Goal: Transaction & Acquisition: Purchase product/service

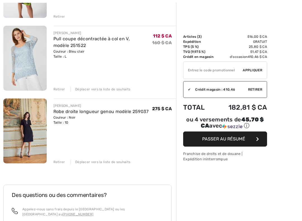
scroll to position [121, 0]
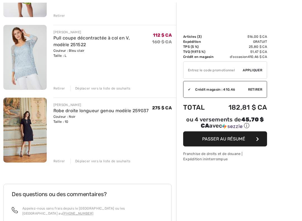
click at [21, 129] on img at bounding box center [24, 130] width 43 height 65
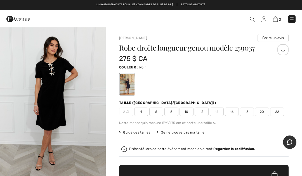
scroll to position [152, 0]
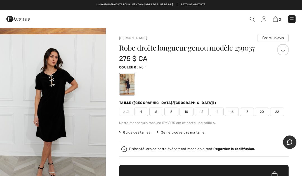
click at [56, 96] on img "2 / 5" at bounding box center [53, 113] width 106 height 159
click at [277, 18] on img at bounding box center [275, 19] width 5 height 5
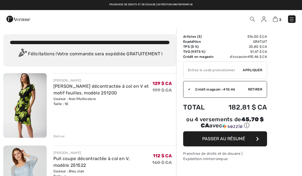
click at [294, 18] on img at bounding box center [292, 20] width 6 height 6
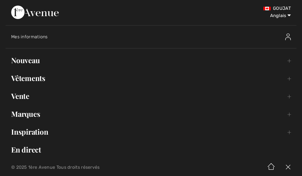
click at [25, 97] on font "Vente" at bounding box center [20, 96] width 18 height 10
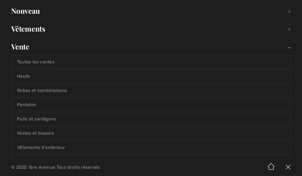
scroll to position [52, 0]
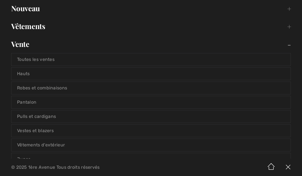
click at [40, 59] on font "Toutes les ventes" at bounding box center [36, 59] width 38 height 5
click at [39, 62] on font "Toutes les ventes" at bounding box center [36, 59] width 38 height 5
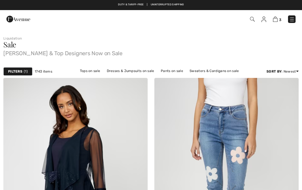
checkbox input "true"
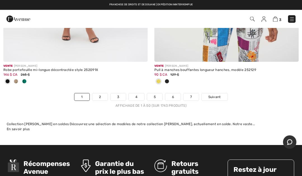
scroll to position [6279, 0]
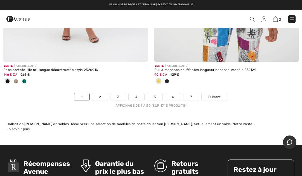
click at [102, 94] on link "2" at bounding box center [99, 97] width 15 height 7
click at [103, 94] on link "2" at bounding box center [99, 97] width 15 height 7
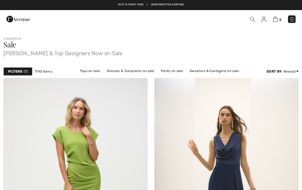
checkbox input "true"
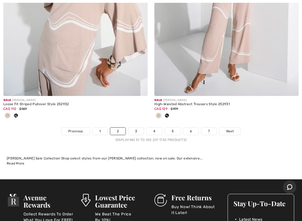
scroll to position [6337, 0]
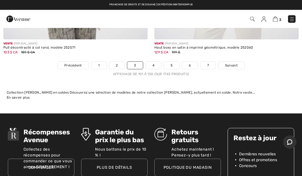
scroll to position [6310, 0]
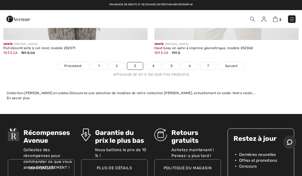
click at [157, 62] on link "4" at bounding box center [153, 65] width 15 height 7
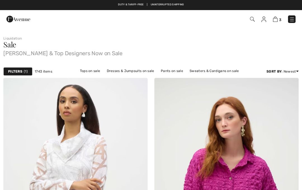
checkbox input "true"
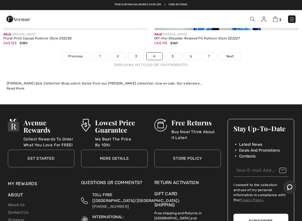
scroll to position [6283, 0]
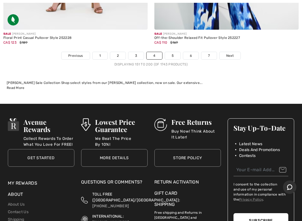
click at [177, 52] on link "5" at bounding box center [172, 55] width 15 height 7
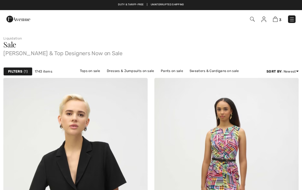
checkbox input "true"
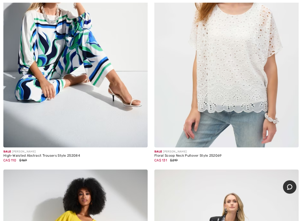
scroll to position [1628, 0]
click at [71, 96] on img at bounding box center [75, 39] width 145 height 217
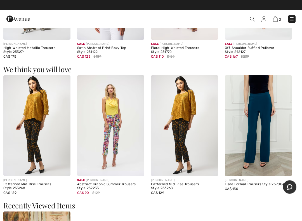
scroll to position [661, 0]
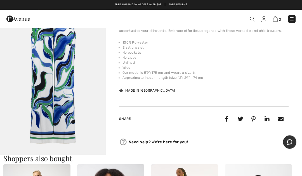
checkbox input "true"
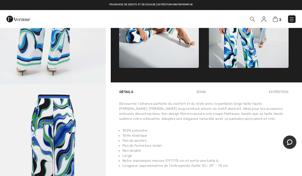
scroll to position [311, 0]
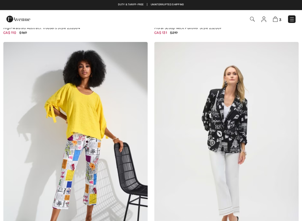
scroll to position [1696, 0]
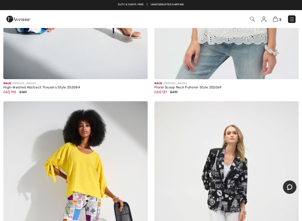
checkbox input "true"
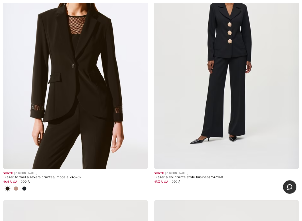
scroll to position [4666, 0]
click at [238, 73] on img at bounding box center [227, 60] width 145 height 217
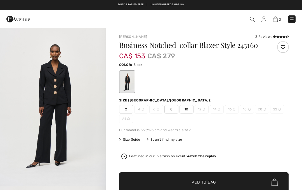
checkbox input "true"
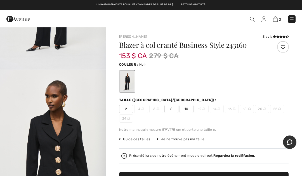
scroll to position [101, 0]
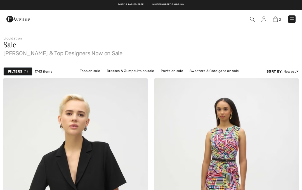
checkbox input "true"
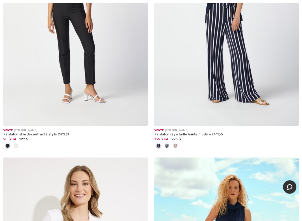
scroll to position [5683, 0]
click at [235, 60] on img at bounding box center [227, 18] width 145 height 217
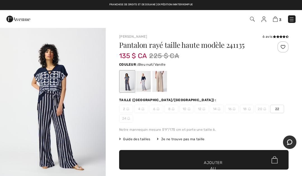
click at [146, 81] on div at bounding box center [143, 81] width 15 height 21
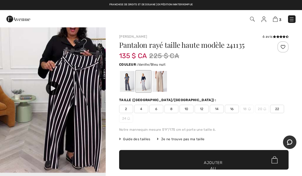
scroll to position [351, 0]
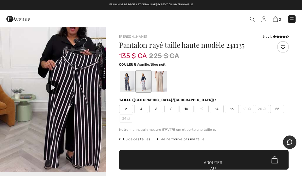
click at [52, 87] on icon at bounding box center [53, 87] width 4 height 5
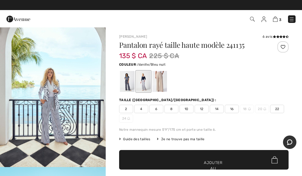
scroll to position [844, 0]
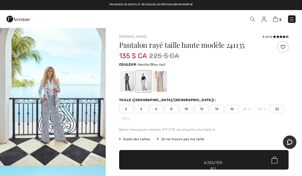
click at [55, 106] on img "5 / 8" at bounding box center [53, 86] width 106 height 159
click at [188, 111] on font "10" at bounding box center [187, 109] width 4 height 4
click at [221, 163] on font "Ajouter au panier" at bounding box center [213, 169] width 19 height 18
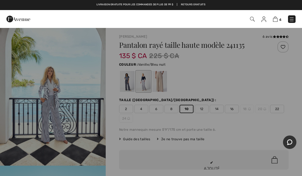
click at [103, 55] on div "Pantalon rayé taille haute modèle 241135 Couleur : Vanille/Bleu nuit Taille : 10" at bounding box center [151, 50] width 147 height 32
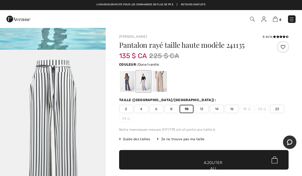
click at [162, 82] on div at bounding box center [160, 81] width 15 height 21
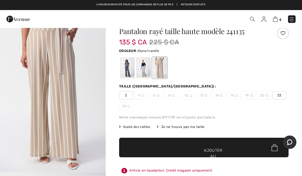
scroll to position [13, 0]
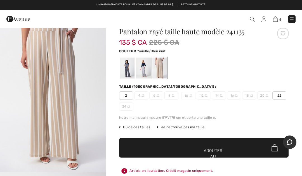
click at [145, 68] on div at bounding box center [143, 68] width 15 height 21
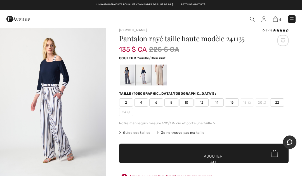
scroll to position [6, 0]
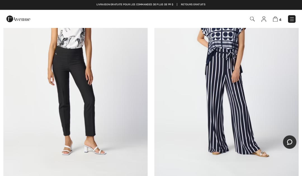
scroll to position [5631, 0]
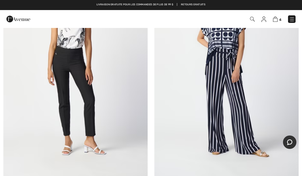
click at [276, 21] on img at bounding box center [275, 19] width 5 height 5
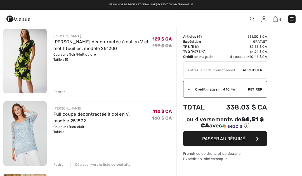
scroll to position [32, 0]
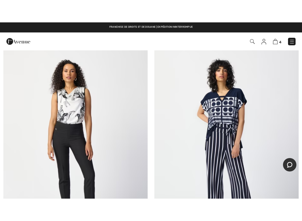
scroll to position [5580, 0]
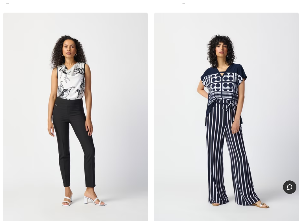
click at [234, 80] on img at bounding box center [227, 121] width 145 height 217
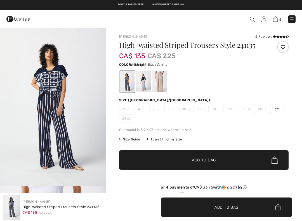
checkbox input "true"
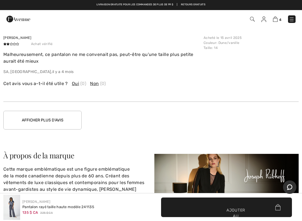
scroll to position [914, 0]
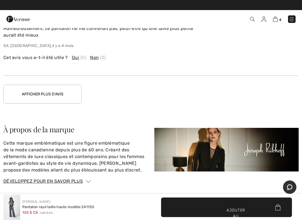
click at [53, 96] on button "Afficher plus d'avis" at bounding box center [42, 94] width 78 height 19
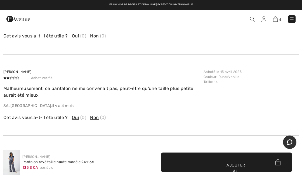
scroll to position [844, 0]
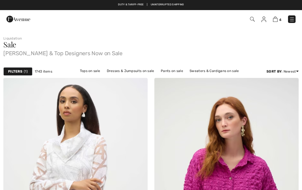
checkbox input "true"
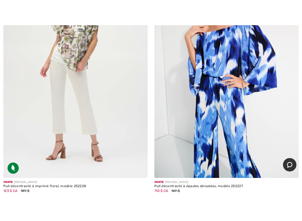
scroll to position [6189, 0]
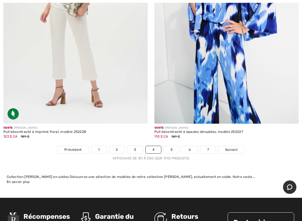
click at [172, 148] on font "5" at bounding box center [172, 150] width 2 height 4
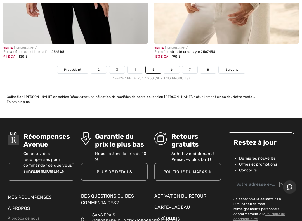
scroll to position [6325, 0]
click at [174, 66] on link "6" at bounding box center [171, 69] width 15 height 7
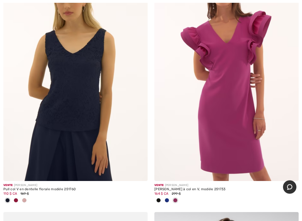
scroll to position [3605, 0]
click at [28, 190] on div at bounding box center [24, 200] width 8 height 9
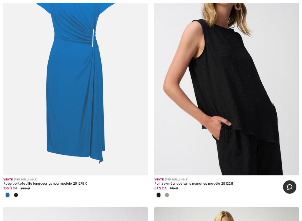
scroll to position [3858, 0]
click at [167, 190] on span at bounding box center [167, 195] width 4 height 4
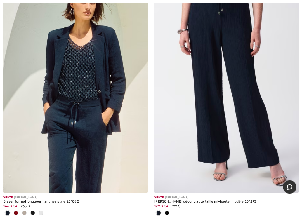
scroll to position [4337, 0]
click at [93, 97] on img at bounding box center [75, 85] width 145 height 217
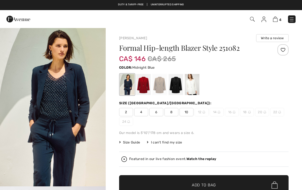
checkbox input "true"
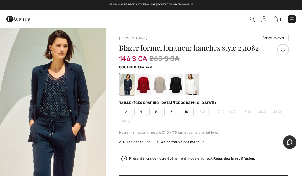
click at [160, 84] on div at bounding box center [160, 84] width 15 height 21
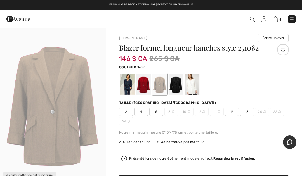
click at [178, 87] on div at bounding box center [176, 84] width 15 height 21
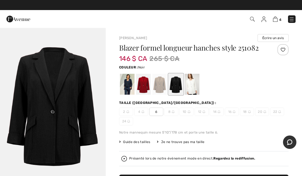
click at [194, 86] on div at bounding box center [192, 84] width 15 height 21
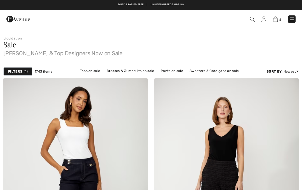
checkbox input "true"
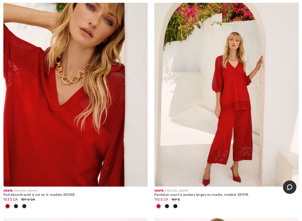
scroll to position [4640, 0]
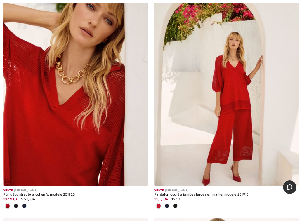
click at [169, 190] on div at bounding box center [167, 206] width 8 height 9
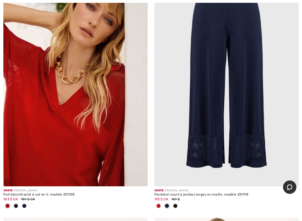
click at [255, 72] on img at bounding box center [227, 78] width 145 height 217
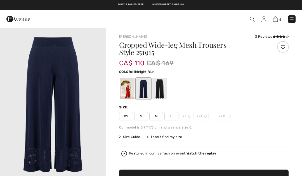
checkbox input "true"
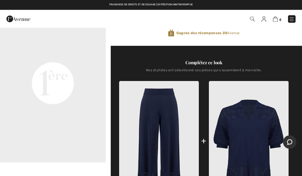
scroll to position [181, 0]
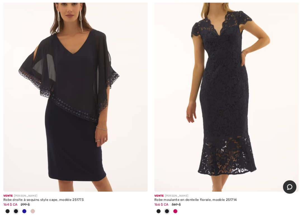
scroll to position [4883, 0]
click at [32, 190] on span at bounding box center [33, 211] width 4 height 4
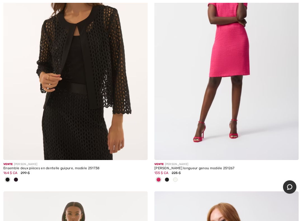
scroll to position [5162, 0]
click at [39, 77] on img at bounding box center [75, 51] width 145 height 217
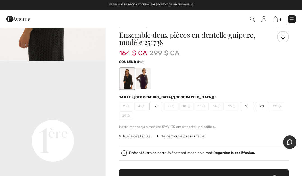
scroll to position [10, 0]
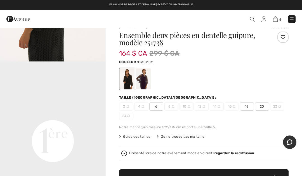
click at [148, 78] on div at bounding box center [143, 79] width 15 height 21
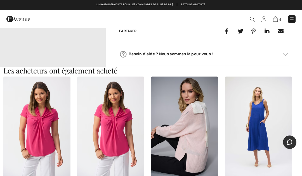
scroll to position [317, 0]
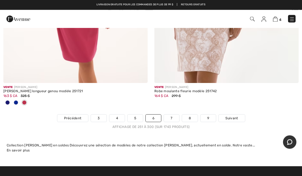
scroll to position [6294, 0]
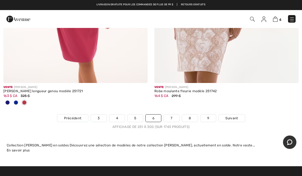
click at [172, 117] on font "7" at bounding box center [172, 119] width 2 height 4
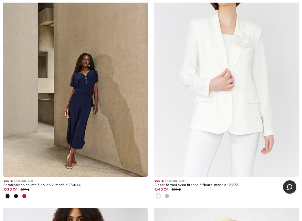
scroll to position [614, 0]
click at [167, 190] on span at bounding box center [167, 196] width 4 height 4
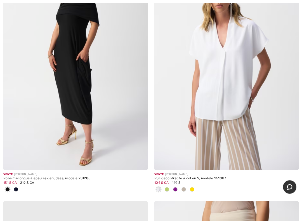
scroll to position [3708, 0]
click at [238, 81] on img at bounding box center [227, 62] width 145 height 217
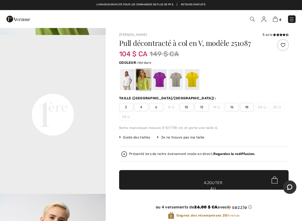
scroll to position [308, 0]
click at [129, 81] on div at bounding box center [127, 79] width 15 height 21
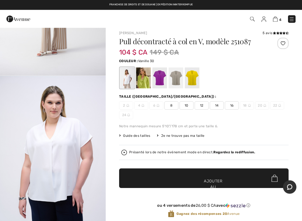
scroll to position [5, 0]
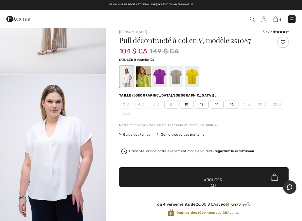
click at [162, 77] on div at bounding box center [160, 76] width 15 height 21
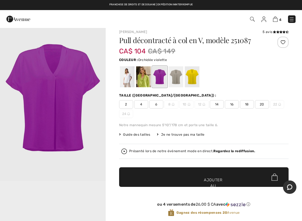
scroll to position [0, 0]
click at [178, 77] on div at bounding box center [176, 76] width 15 height 21
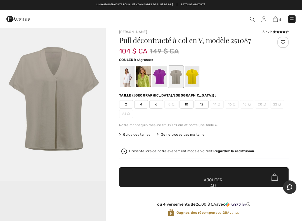
click at [195, 77] on div at bounding box center [192, 76] width 15 height 21
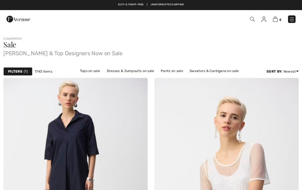
checkbox input "true"
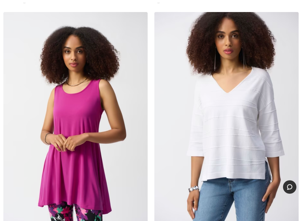
scroll to position [4146, 0]
click at [244, 119] on img at bounding box center [227, 120] width 145 height 217
click at [243, 90] on img at bounding box center [227, 120] width 145 height 217
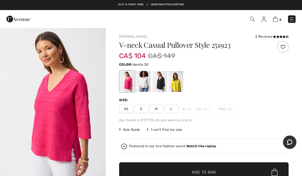
click at [145, 83] on div at bounding box center [143, 81] width 15 height 21
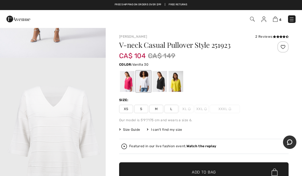
click at [175, 108] on span "L" at bounding box center [172, 109] width 14 height 8
click at [209, 165] on span "✔ Added to Bag Add to Bag" at bounding box center [204, 173] width 170 height 20
click at [162, 83] on div at bounding box center [160, 81] width 15 height 21
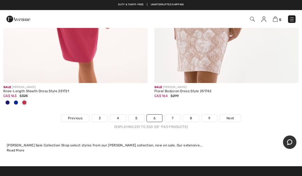
click at [177, 115] on link "7" at bounding box center [172, 118] width 15 height 7
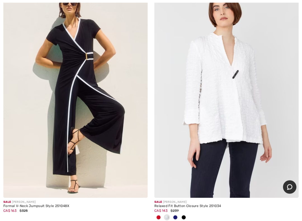
scroll to position [1882, 0]
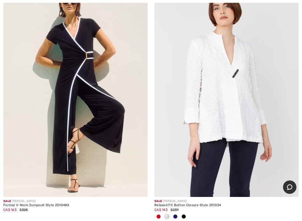
click at [240, 97] on img at bounding box center [227, 88] width 145 height 217
click at [237, 67] on img at bounding box center [227, 88] width 145 height 217
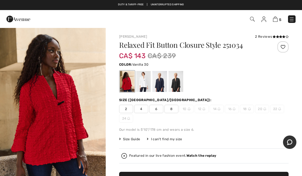
click at [146, 82] on div at bounding box center [143, 81] width 15 height 21
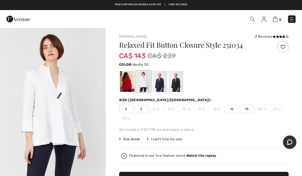
click at [166, 83] on div at bounding box center [160, 81] width 15 height 21
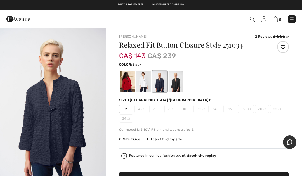
click at [181, 79] on div at bounding box center [176, 81] width 15 height 21
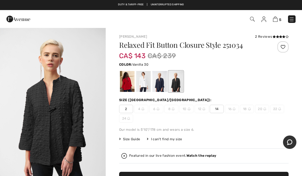
click at [146, 78] on div at bounding box center [143, 81] width 15 height 21
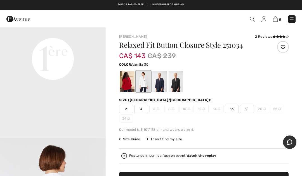
scroll to position [366, 0]
click at [162, 83] on div at bounding box center [160, 81] width 15 height 21
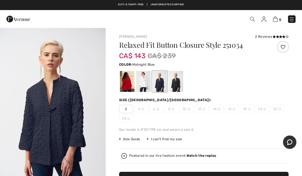
click at [164, 85] on div at bounding box center [160, 81] width 15 height 21
click at [146, 82] on div at bounding box center [143, 81] width 15 height 21
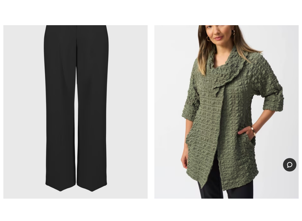
scroll to position [2407, 0]
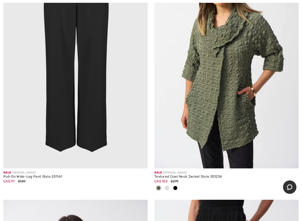
click at [239, 85] on img at bounding box center [227, 60] width 145 height 217
click at [237, 56] on img at bounding box center [227, 60] width 145 height 217
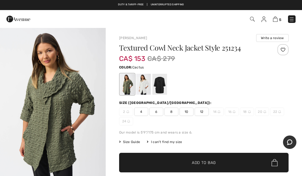
click at [146, 87] on div at bounding box center [143, 84] width 15 height 21
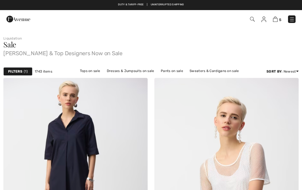
checkbox input "true"
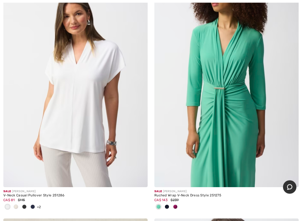
scroll to position [3196, 0]
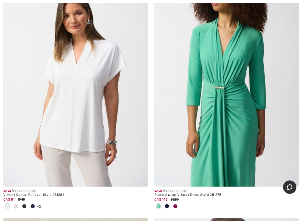
click at [16, 190] on span at bounding box center [16, 206] width 4 height 4
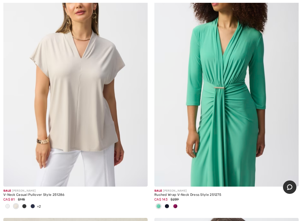
click at [52, 97] on img at bounding box center [75, 78] width 145 height 217
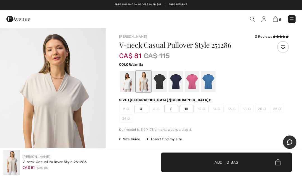
click at [129, 84] on div at bounding box center [127, 81] width 15 height 21
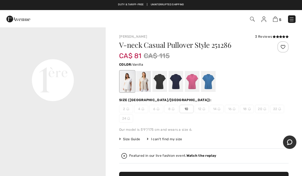
scroll to position [189, 0]
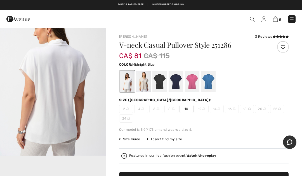
click at [180, 78] on div at bounding box center [176, 81] width 15 height 21
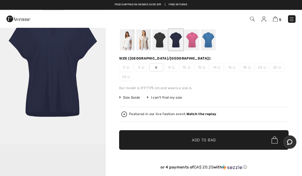
scroll to position [0, 0]
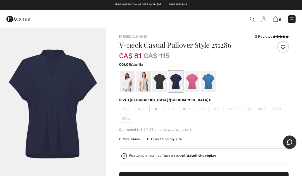
click at [134, 83] on div at bounding box center [127, 81] width 15 height 21
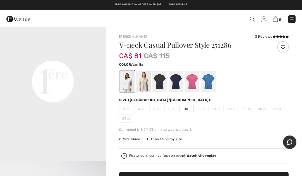
scroll to position [343, 0]
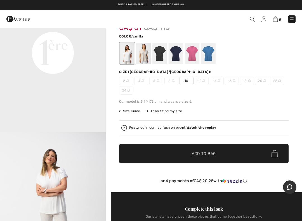
click at [215, 151] on span "Add to Bag" at bounding box center [204, 154] width 24 height 6
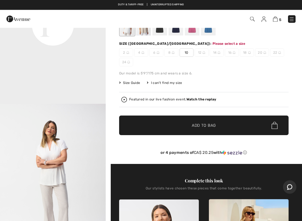
scroll to position [57, 0]
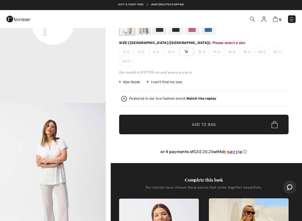
click at [211, 126] on span "Add to Bag" at bounding box center [204, 125] width 24 height 6
click at [278, 21] on img at bounding box center [275, 19] width 5 height 5
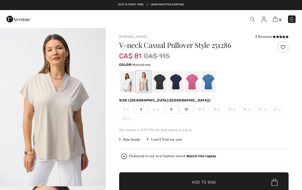
checkbox input "true"
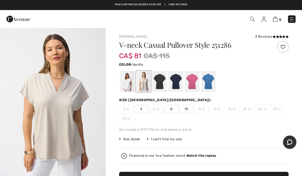
click at [130, 80] on div at bounding box center [127, 81] width 15 height 21
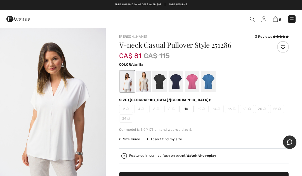
click at [191, 109] on span "10" at bounding box center [187, 109] width 14 height 8
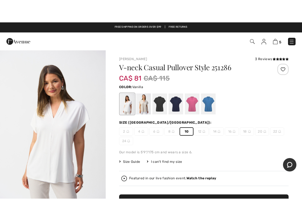
scroll to position [43, 0]
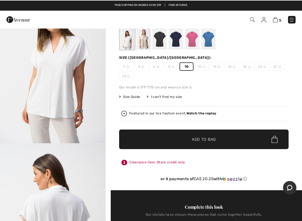
click at [221, 138] on span "✔ Added to Bag Add to Bag" at bounding box center [204, 139] width 170 height 20
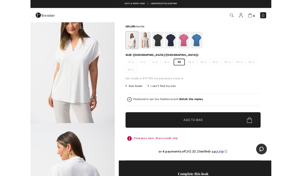
scroll to position [0, 0]
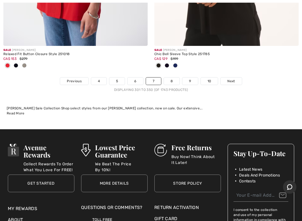
scroll to position [6415, 0]
click at [174, 78] on link "8" at bounding box center [172, 81] width 16 height 7
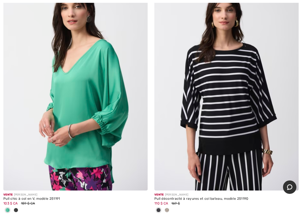
scroll to position [4082, 0]
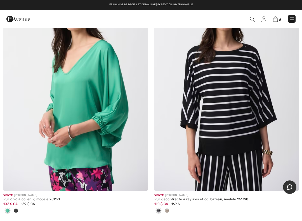
click at [238, 85] on img at bounding box center [227, 83] width 145 height 217
click at [236, 59] on img at bounding box center [227, 83] width 145 height 217
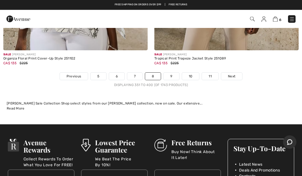
scroll to position [6208, 0]
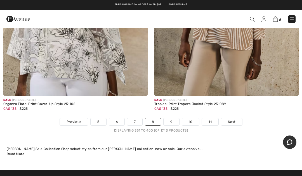
click at [173, 118] on link "9" at bounding box center [171, 121] width 15 height 7
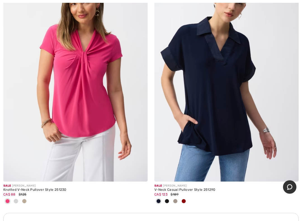
scroll to position [1326, 0]
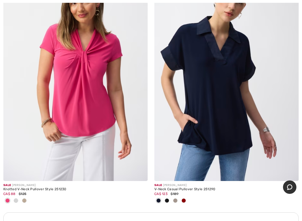
click at [222, 98] on img at bounding box center [227, 72] width 145 height 217
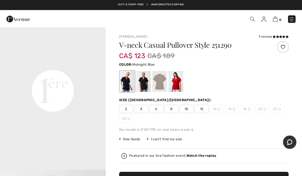
scroll to position [335, 0]
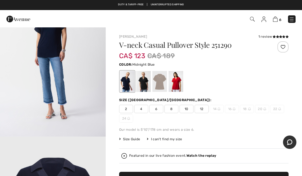
scroll to position [687, 0]
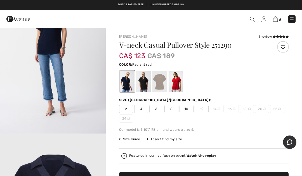
click at [179, 83] on div at bounding box center [176, 81] width 15 height 21
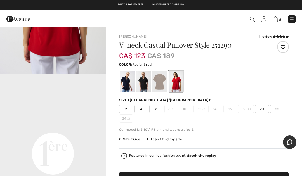
scroll to position [0, 0]
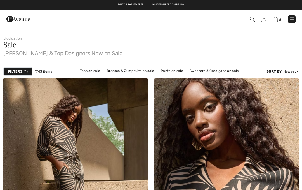
checkbox input "true"
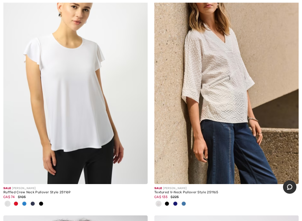
scroll to position [1619, 0]
click at [67, 88] on img at bounding box center [75, 76] width 145 height 217
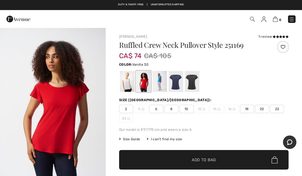
click at [130, 83] on div at bounding box center [127, 81] width 15 height 21
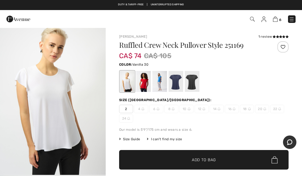
click at [147, 82] on div at bounding box center [143, 81] width 15 height 21
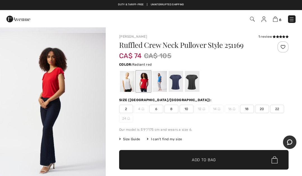
scroll to position [820, 0]
click at [131, 80] on div at bounding box center [127, 81] width 15 height 21
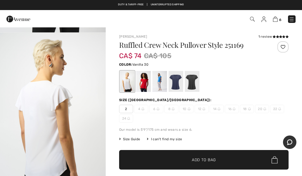
scroll to position [0, 0]
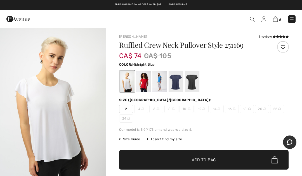
click at [179, 83] on div at bounding box center [176, 81] width 15 height 21
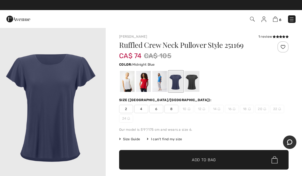
click at [20, 91] on img "1 / 1" at bounding box center [53, 106] width 106 height 159
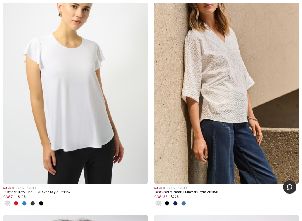
scroll to position [1620, 0]
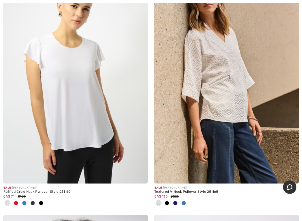
click at [246, 83] on img at bounding box center [227, 75] width 145 height 217
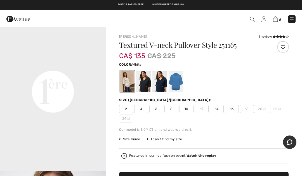
scroll to position [334, 0]
click at [147, 82] on div at bounding box center [143, 81] width 15 height 21
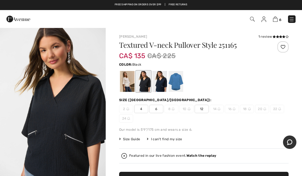
scroll to position [0, 0]
click at [167, 80] on div at bounding box center [160, 81] width 15 height 21
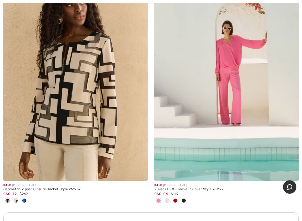
scroll to position [2853, 0]
click at [17, 190] on span at bounding box center [16, 201] width 4 height 4
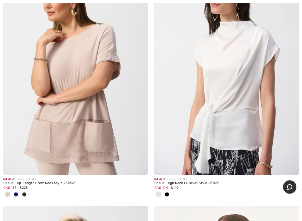
scroll to position [3418, 0]
click at [79, 85] on img at bounding box center [75, 66] width 145 height 217
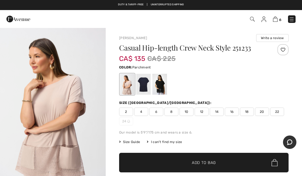
click at [145, 82] on div at bounding box center [143, 84] width 15 height 21
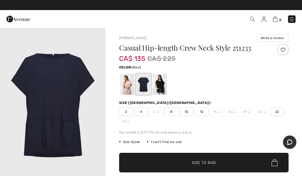
click at [162, 87] on div at bounding box center [160, 84] width 15 height 21
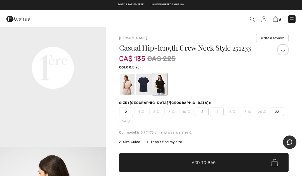
scroll to position [357, 0]
click at [146, 87] on div at bounding box center [143, 84] width 15 height 21
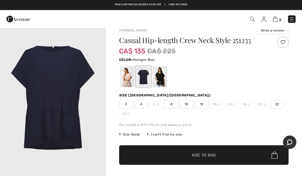
scroll to position [1, 0]
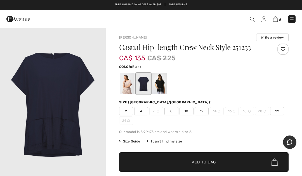
click at [166, 82] on div at bounding box center [160, 83] width 15 height 21
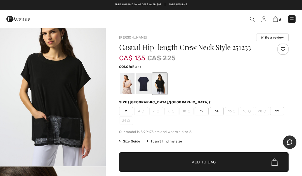
click at [167, 85] on div at bounding box center [160, 83] width 15 height 21
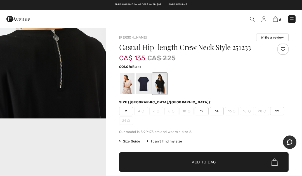
scroll to position [223, 0]
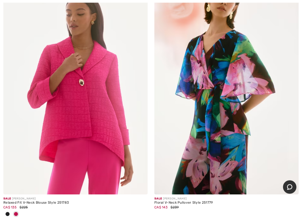
scroll to position [3886, 0]
click at [5, 190] on span at bounding box center [7, 214] width 4 height 4
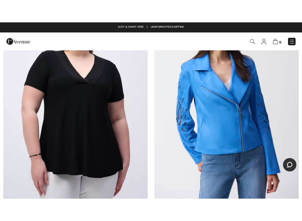
scroll to position [6177, 0]
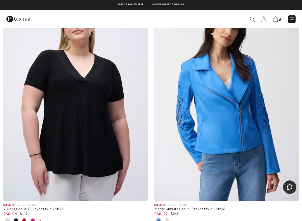
click at [5, 190] on span at bounding box center [7, 220] width 4 height 4
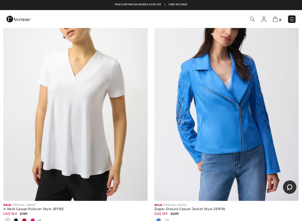
click at [84, 130] on img at bounding box center [75, 92] width 145 height 217
click at [84, 100] on img at bounding box center [75, 92] width 145 height 217
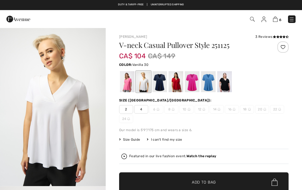
checkbox input "true"
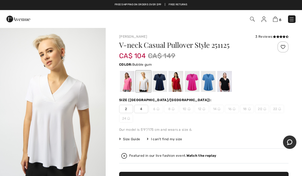
click at [130, 81] on div at bounding box center [127, 81] width 15 height 21
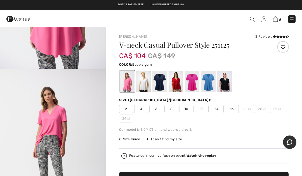
scroll to position [286, 0]
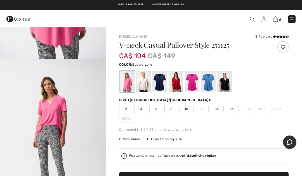
click at [83, 105] on img "3 / 4" at bounding box center [53, 138] width 106 height 159
click at [165, 81] on div at bounding box center [160, 81] width 15 height 21
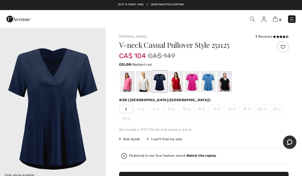
click at [181, 85] on div at bounding box center [176, 81] width 15 height 21
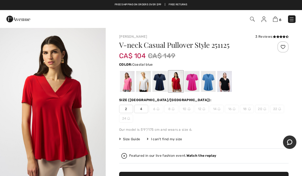
click at [214, 80] on div at bounding box center [208, 81] width 15 height 21
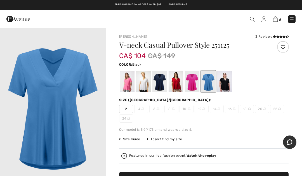
click at [230, 83] on div at bounding box center [225, 81] width 15 height 21
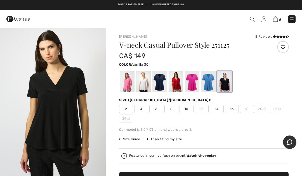
click at [149, 81] on div at bounding box center [143, 81] width 15 height 21
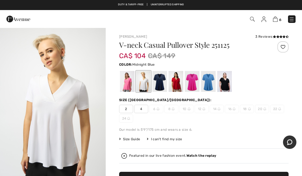
click at [163, 84] on div at bounding box center [160, 81] width 15 height 21
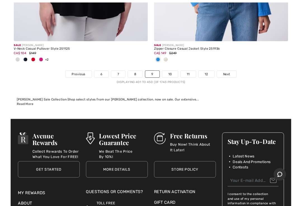
scroll to position [6334, 0]
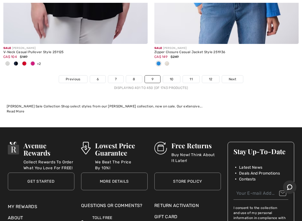
click at [174, 76] on link "10" at bounding box center [171, 79] width 17 height 7
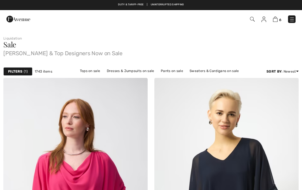
checkbox input "true"
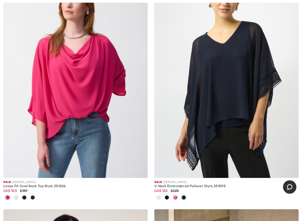
scroll to position [117, 0]
click at [237, 83] on img at bounding box center [227, 69] width 145 height 217
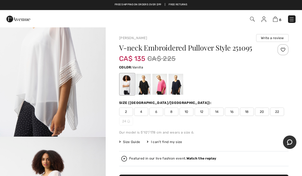
scroll to position [526, 0]
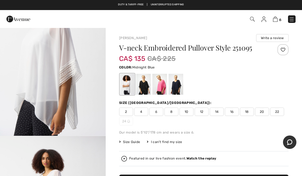
click at [178, 87] on div at bounding box center [176, 84] width 15 height 21
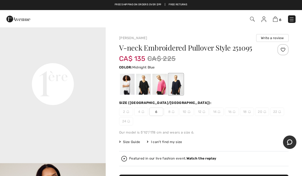
scroll to position [341, 0]
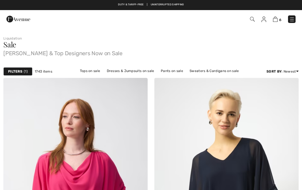
checkbox input "true"
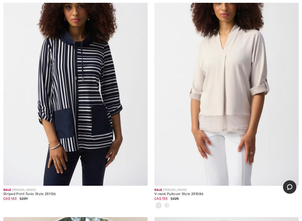
scroll to position [1101, 0]
click at [168, 190] on span at bounding box center [167, 205] width 4 height 4
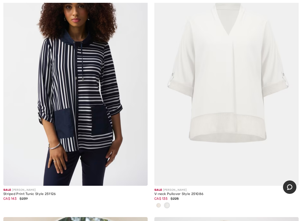
click at [83, 93] on img at bounding box center [75, 77] width 145 height 217
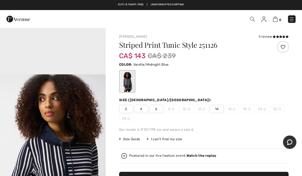
scroll to position [460, 0]
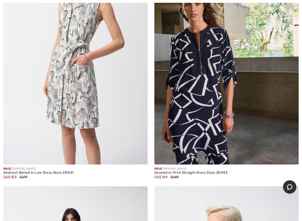
scroll to position [2163, 0]
click at [214, 83] on img at bounding box center [227, 56] width 145 height 217
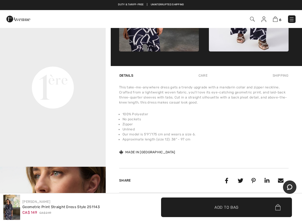
click at [20, 61] on video "Your browser does not support the video tag." at bounding box center [53, 34] width 106 height 53
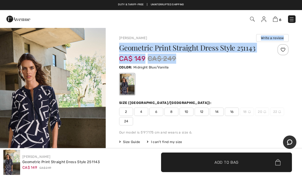
click at [277, 54] on div at bounding box center [276, 50] width 25 height 13
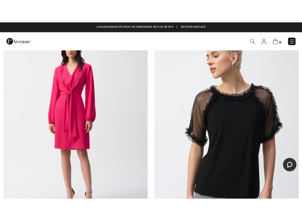
scroll to position [2357, 0]
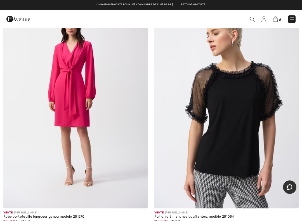
click at [246, 94] on img at bounding box center [227, 100] width 145 height 217
click at [243, 80] on img at bounding box center [227, 100] width 145 height 217
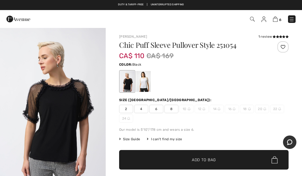
click at [145, 82] on div at bounding box center [143, 81] width 15 height 21
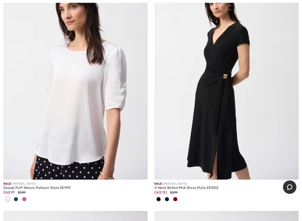
scroll to position [3194, 0]
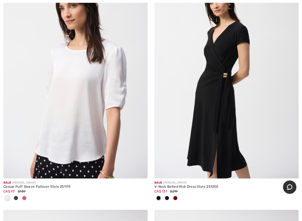
click at [28, 190] on div at bounding box center [24, 198] width 8 height 9
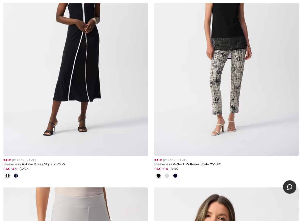
scroll to position [3470, 0]
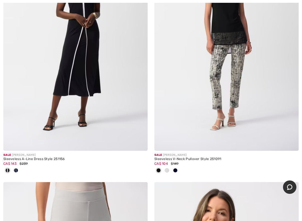
click at [169, 168] on div at bounding box center [167, 170] width 8 height 9
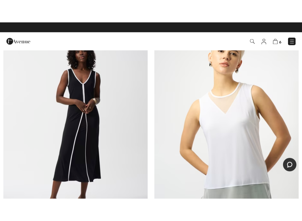
scroll to position [3407, 0]
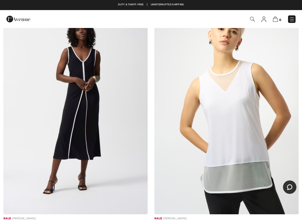
click at [83, 127] on img at bounding box center [75, 106] width 145 height 217
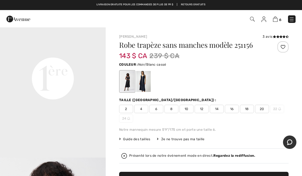
scroll to position [346, 0]
click at [149, 81] on div at bounding box center [143, 81] width 15 height 21
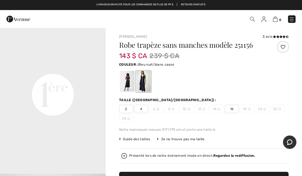
scroll to position [0, 0]
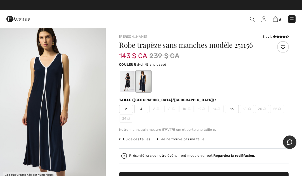
click at [131, 84] on div at bounding box center [127, 81] width 15 height 21
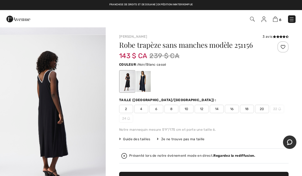
scroll to position [151, 0]
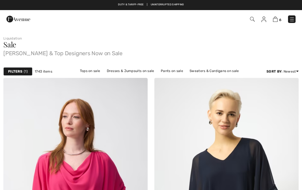
checkbox input "true"
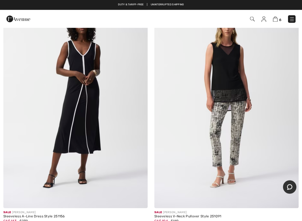
checkbox input "true"
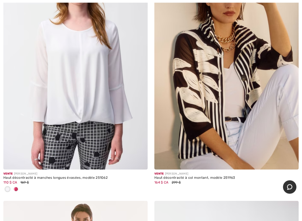
scroll to position [3948, 0]
click at [243, 77] on img at bounding box center [227, 61] width 145 height 217
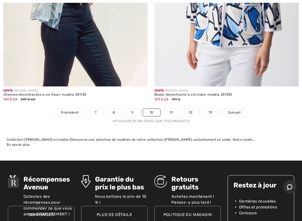
scroll to position [6356, 0]
click at [174, 110] on link "11" at bounding box center [171, 112] width 17 height 7
click at [173, 109] on link "11" at bounding box center [171, 112] width 17 height 7
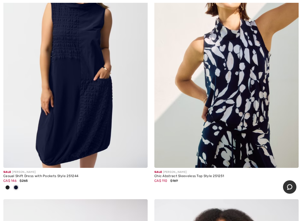
scroll to position [852, 0]
click at [249, 63] on img at bounding box center [227, 59] width 145 height 217
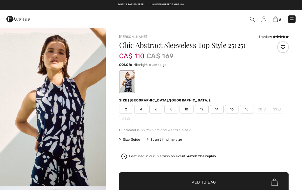
checkbox input "true"
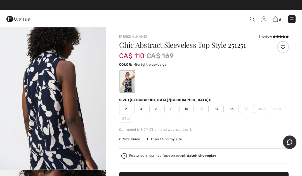
scroll to position [166, 0]
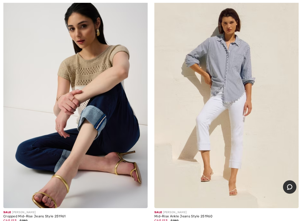
scroll to position [2070, 0]
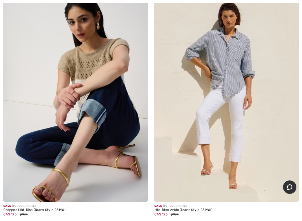
click at [57, 69] on img at bounding box center [75, 93] width 145 height 217
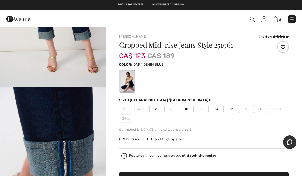
scroll to position [259, 0]
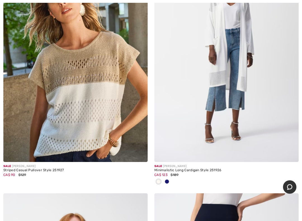
scroll to position [3138, 0]
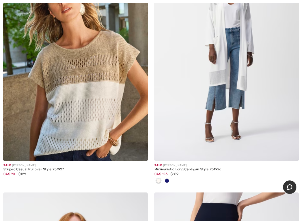
click at [169, 179] on span at bounding box center [167, 181] width 4 height 4
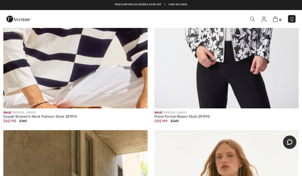
scroll to position [3686, 0]
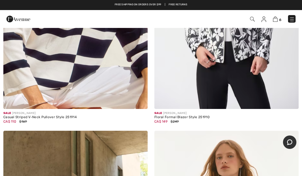
click at [39, 39] on img at bounding box center [75, 0] width 145 height 217
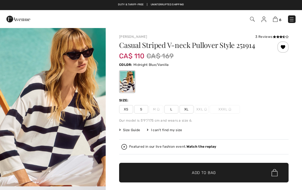
checkbox input "true"
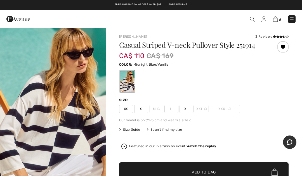
checkbox input "true"
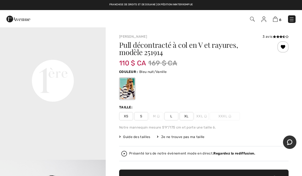
scroll to position [344, 0]
click at [27, 54] on video "Votre navigateur ne prend pas en charge la balise vidéo." at bounding box center [53, 27] width 106 height 53
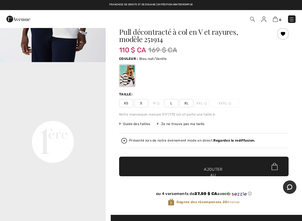
scroll to position [273, 0]
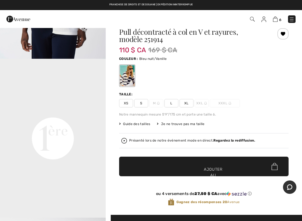
click at [67, 112] on video "Votre navigateur ne prend pas en charge la balise vidéo." at bounding box center [53, 85] width 106 height 53
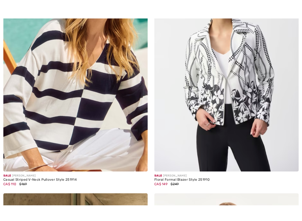
scroll to position [3634, 0]
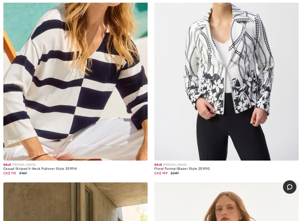
checkbox input "true"
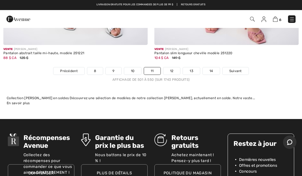
scroll to position [6257, 0]
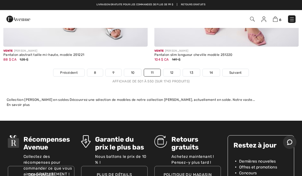
click at [174, 69] on link "12" at bounding box center [172, 72] width 17 height 7
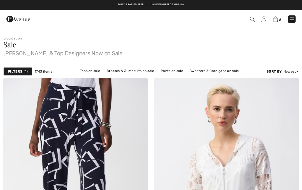
checkbox input "true"
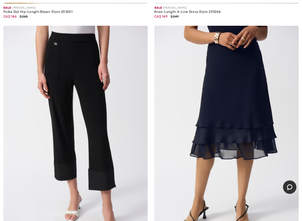
scroll to position [3286, 0]
click at [241, 74] on img at bounding box center [227, 134] width 145 height 217
click at [238, 42] on img at bounding box center [227, 134] width 145 height 217
click at [244, 48] on img at bounding box center [227, 134] width 145 height 217
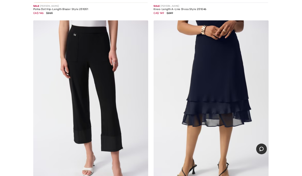
scroll to position [3316, 0]
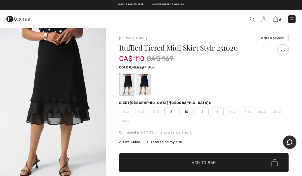
click at [147, 86] on div at bounding box center [143, 84] width 15 height 21
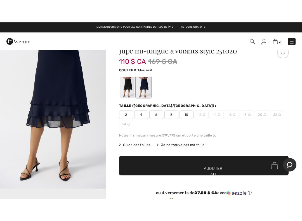
scroll to position [36, 0]
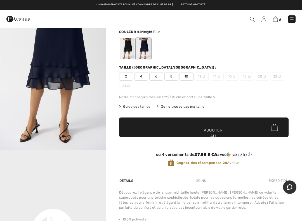
click at [191, 77] on span "10" at bounding box center [187, 76] width 14 height 8
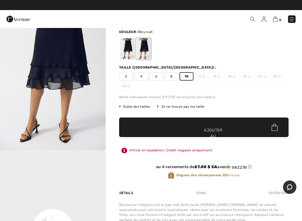
click at [218, 131] on font "Ajouter au panier" at bounding box center [213, 136] width 19 height 18
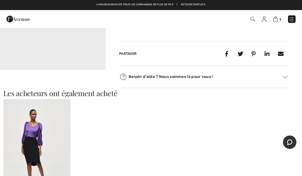
scroll to position [261, 0]
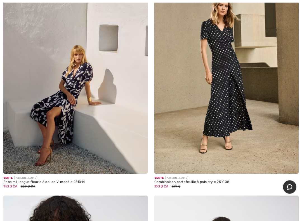
scroll to position [3603, 0]
click at [222, 81] on img at bounding box center [227, 65] width 145 height 217
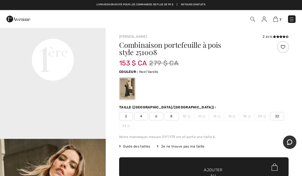
scroll to position [365, 0]
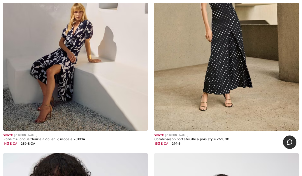
click at [81, 55] on img at bounding box center [75, 23] width 145 height 217
click at [83, 54] on img at bounding box center [75, 23] width 145 height 217
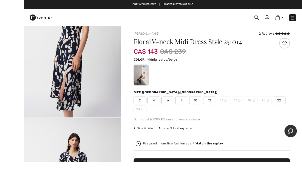
scroll to position [2, 0]
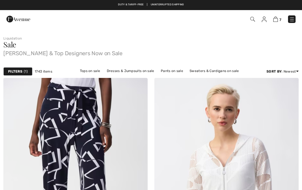
checkbox input "true"
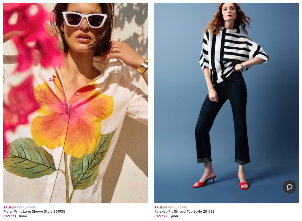
scroll to position [4290, 0]
click at [76, 115] on img at bounding box center [75, 95] width 145 height 217
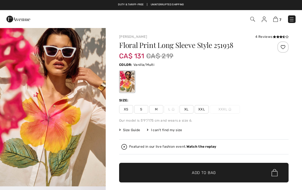
checkbox input "true"
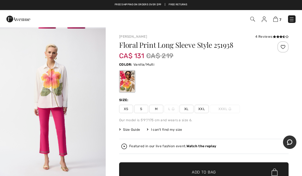
scroll to position [637, 0]
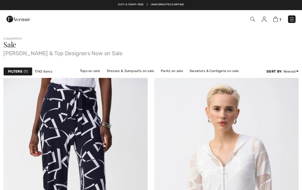
checkbox input "true"
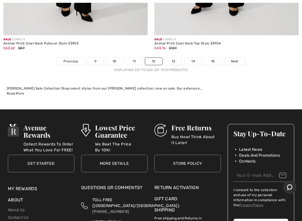
scroll to position [6304, 0]
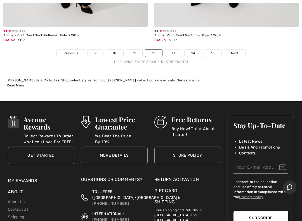
click at [176, 50] on link "13" at bounding box center [173, 53] width 17 height 7
click at [172, 50] on link "13" at bounding box center [173, 53] width 17 height 7
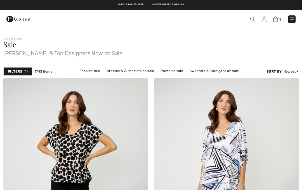
checkbox input "true"
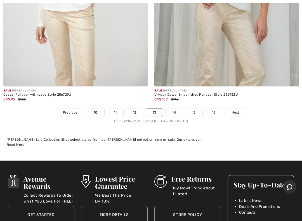
scroll to position [6208, 0]
click at [178, 109] on link "14" at bounding box center [174, 112] width 17 height 7
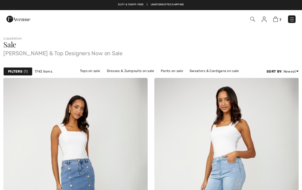
checkbox input "true"
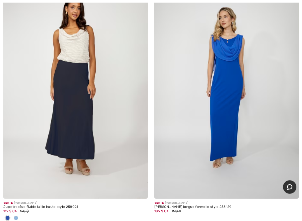
scroll to position [3560, 0]
click at [17, 190] on span at bounding box center [16, 218] width 4 height 4
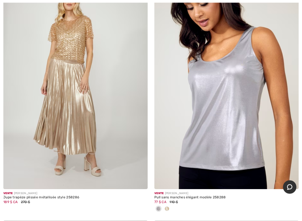
scroll to position [5537, 0]
click at [75, 126] on img at bounding box center [75, 81] width 145 height 217
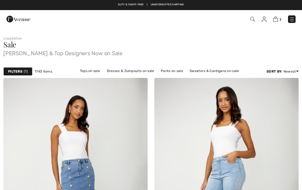
checkbox input "true"
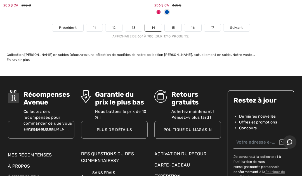
scroll to position [6284, 0]
click at [176, 24] on link "15" at bounding box center [173, 27] width 17 height 7
click at [175, 24] on link "15" at bounding box center [173, 27] width 17 height 7
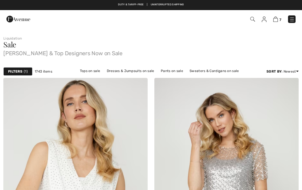
checkbox input "true"
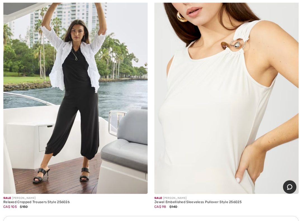
scroll to position [1313, 0]
click img
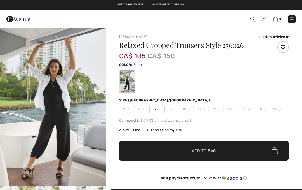
checkbox input "true"
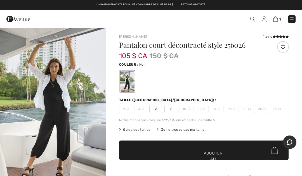
click at [274, 63] on div "Couleur : Noir" at bounding box center [204, 64] width 170 height 7
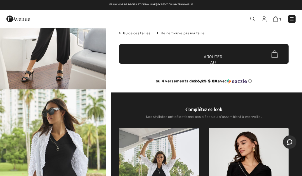
scroll to position [80, 0]
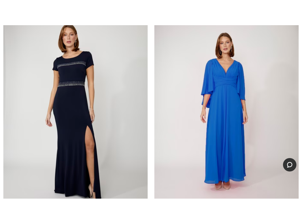
scroll to position [6151, 0]
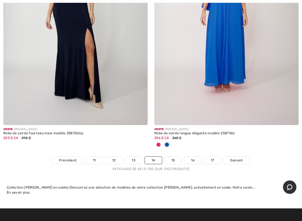
click at [175, 157] on link "15" at bounding box center [173, 160] width 17 height 7
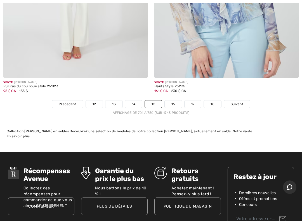
scroll to position [6277, 0]
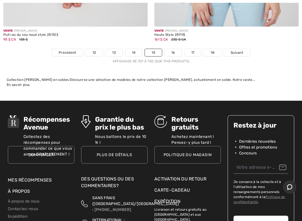
click at [178, 49] on link "16" at bounding box center [173, 52] width 17 height 7
click at [174, 51] on font "16" at bounding box center [174, 53] width 4 height 4
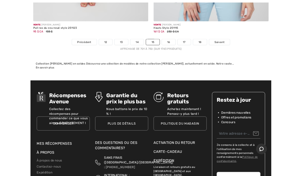
scroll to position [6306, 0]
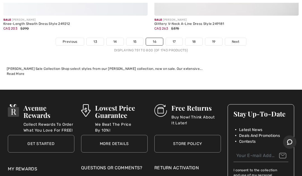
scroll to position [6307, 0]
click at [176, 38] on link "17" at bounding box center [174, 41] width 17 height 7
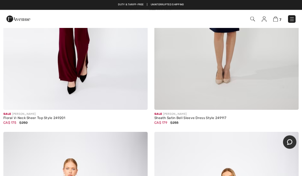
scroll to position [1904, 0]
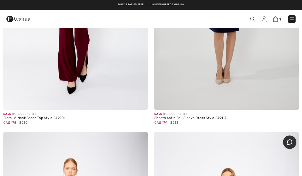
click at [294, 20] on img at bounding box center [293, 20] width 6 height 6
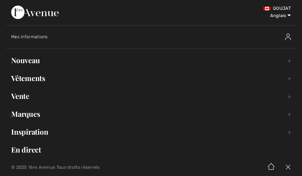
scroll to position [0, 0]
click at [34, 80] on font "Vêtements" at bounding box center [28, 78] width 34 height 10
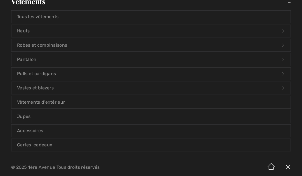
scroll to position [77, 0]
click at [48, 48] on font "Robes et combinaisons" at bounding box center [42, 45] width 50 height 5
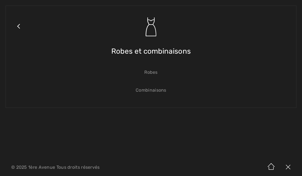
click at [154, 74] on font "Robes" at bounding box center [151, 72] width 13 height 5
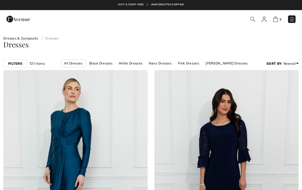
checkbox input "true"
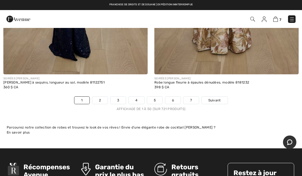
scroll to position [6258, 0]
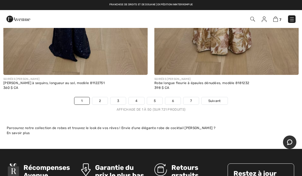
click at [103, 97] on link "2" at bounding box center [99, 100] width 15 height 7
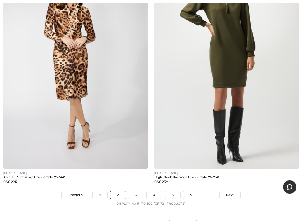
scroll to position [6125, 0]
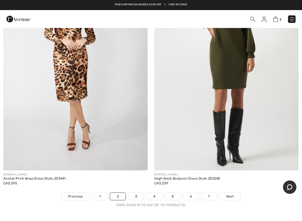
click at [139, 190] on link "3" at bounding box center [136, 196] width 15 height 7
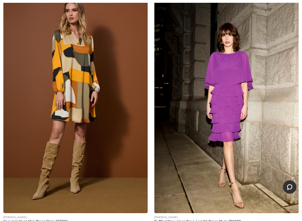
scroll to position [1038, 0]
click at [72, 80] on img at bounding box center [75, 105] width 145 height 217
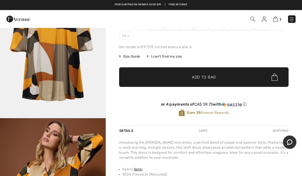
scroll to position [76, 0]
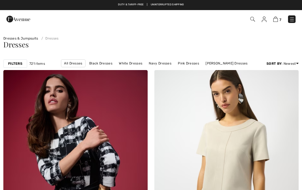
checkbox input "true"
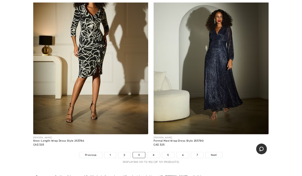
scroll to position [6173, 0]
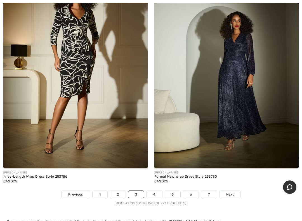
click at [158, 190] on link "4" at bounding box center [154, 194] width 15 height 7
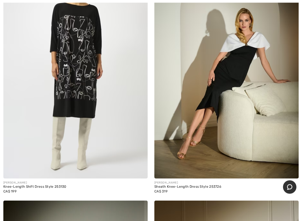
scroll to position [347, 0]
click at [250, 60] on img at bounding box center [227, 70] width 145 height 217
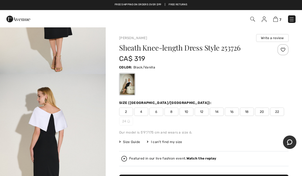
scroll to position [637, 0]
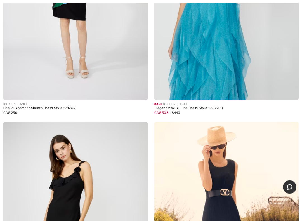
scroll to position [3191, 0]
